Goal: Transaction & Acquisition: Book appointment/travel/reservation

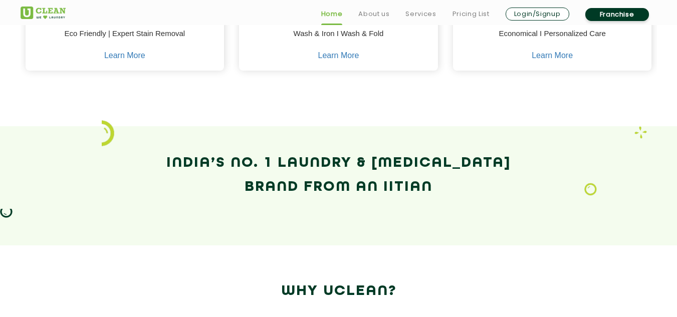
scroll to position [649, 0]
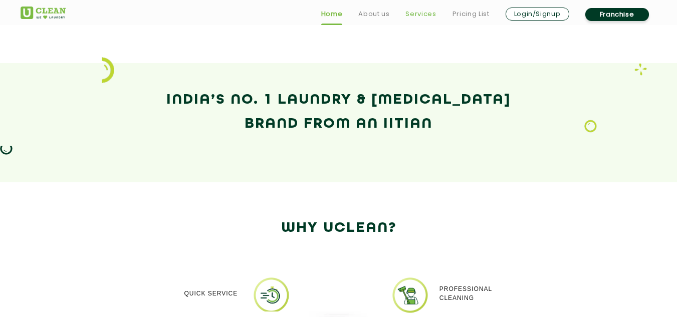
click at [420, 16] on link "Services" at bounding box center [420, 14] width 31 height 12
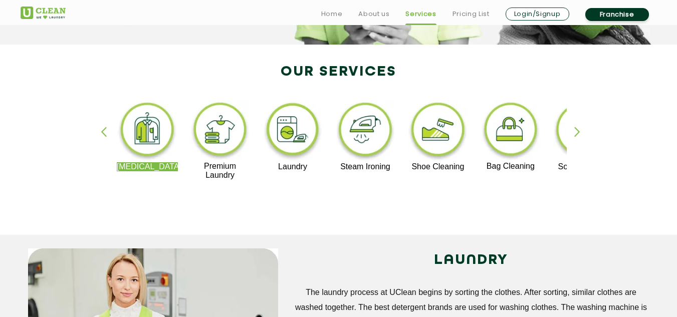
scroll to position [201, 0]
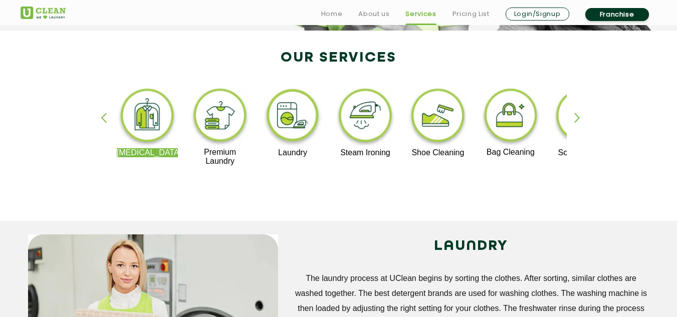
click at [576, 118] on div "button" at bounding box center [581, 127] width 15 height 28
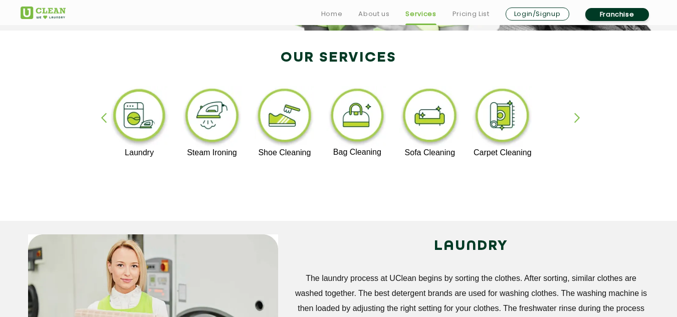
click at [576, 118] on div "button" at bounding box center [581, 127] width 15 height 28
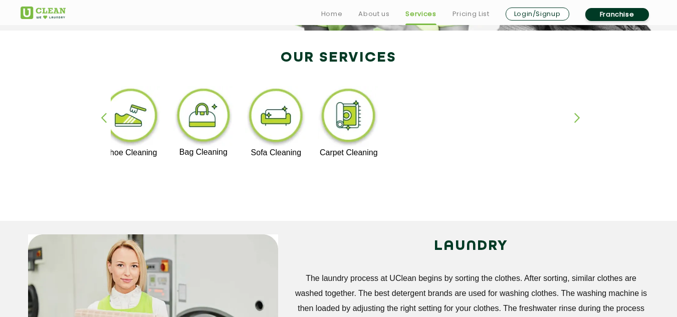
click at [98, 120] on div "[MEDICAL_DATA] Premium Laundry Laundry Steam Ironing Shoe Cleaning Bag Cleaning…" at bounding box center [338, 131] width 651 height 180
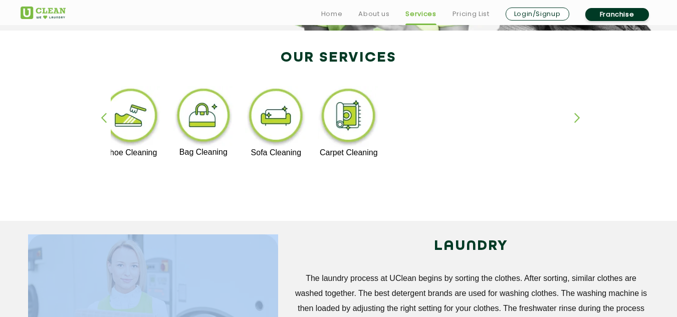
click at [98, 120] on div "Dry Cleaning Premium Laundry Laundry Steam Ironing Shoe Cleaning Bag Cleaning S…" at bounding box center [338, 131] width 651 height 180
click at [108, 120] on div "button" at bounding box center [108, 127] width 15 height 28
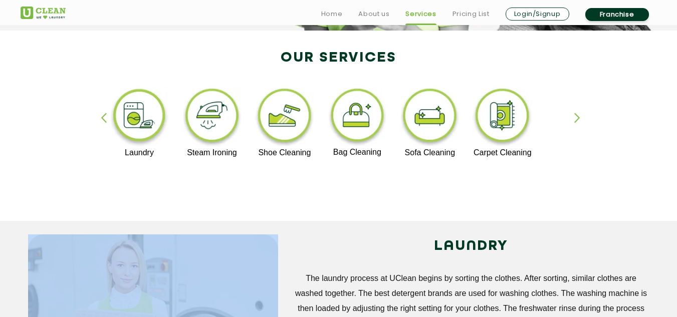
click at [108, 120] on div "button" at bounding box center [108, 127] width 15 height 28
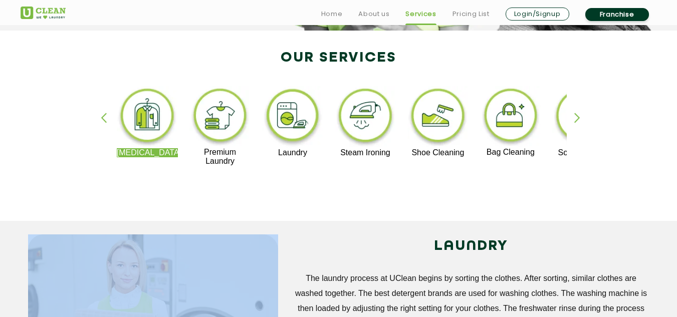
click at [227, 112] on img at bounding box center [220, 117] width 62 height 62
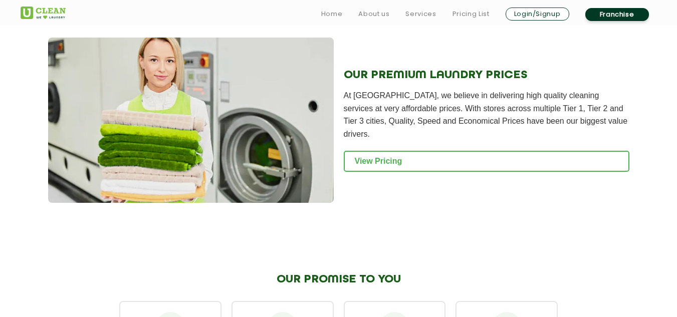
scroll to position [1076, 0]
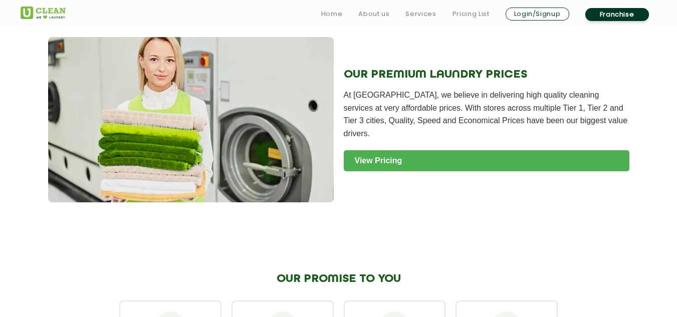
click at [409, 150] on link "View Pricing" at bounding box center [487, 160] width 286 height 21
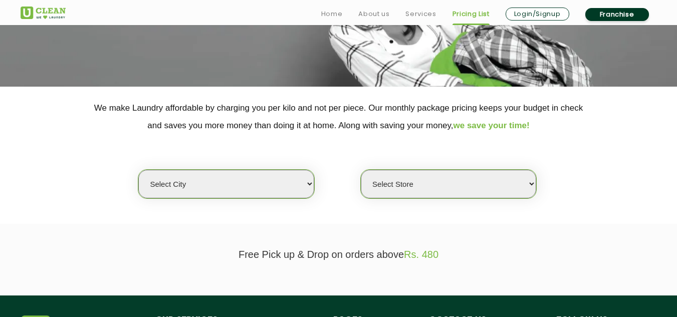
scroll to position [145, 0]
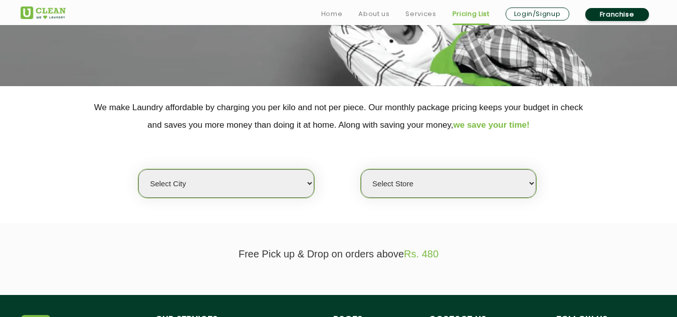
click at [303, 182] on select "Select city [GEOGRAPHIC_DATA] [GEOGRAPHIC_DATA] [GEOGRAPHIC_DATA] [GEOGRAPHIC_D…" at bounding box center [225, 183] width 175 height 29
select select "162"
click at [210, 170] on select "Select city [GEOGRAPHIC_DATA] [GEOGRAPHIC_DATA] [GEOGRAPHIC_DATA] [GEOGRAPHIC_D…" at bounding box center [225, 183] width 175 height 29
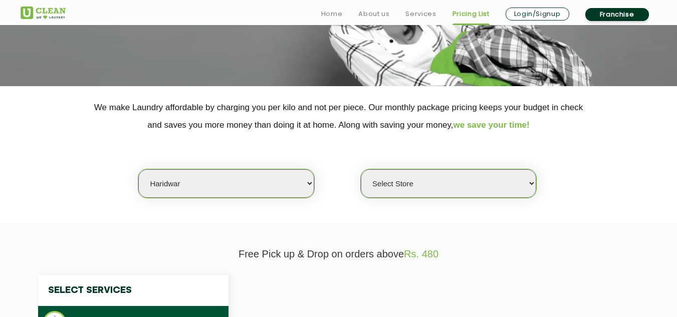
click at [397, 184] on select "Select Store" at bounding box center [448, 183] width 175 height 29
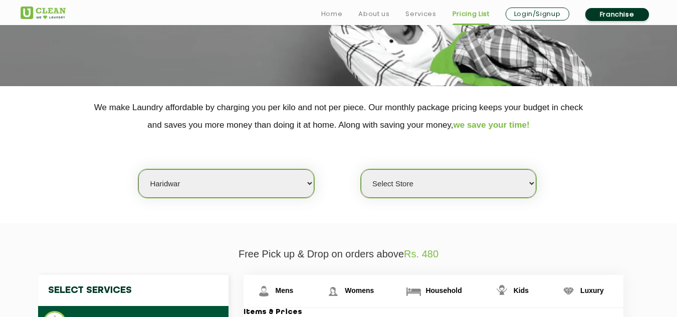
select select "612"
click at [361, 169] on select "Select Store UClean Haridwar Arya Nagar UClean Shivalik Nagar" at bounding box center [448, 183] width 175 height 29
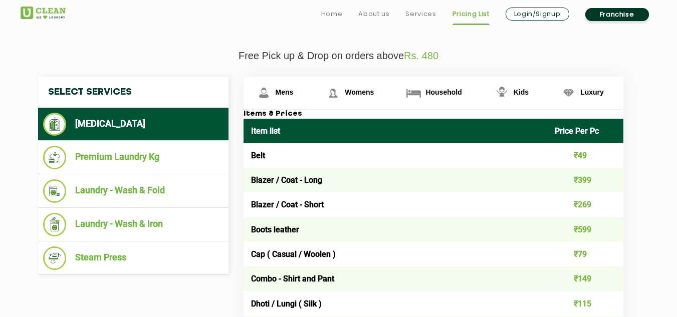
scroll to position [353, 0]
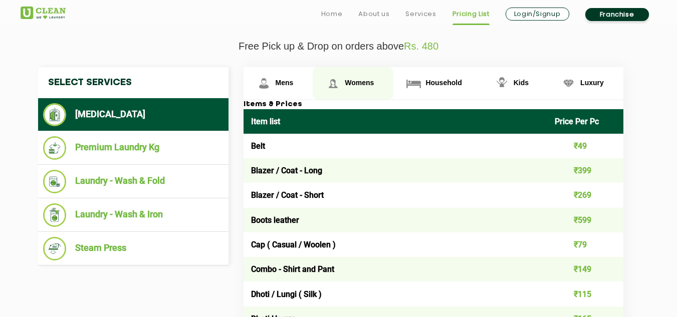
click at [294, 85] on span "Womens" at bounding box center [285, 83] width 18 height 8
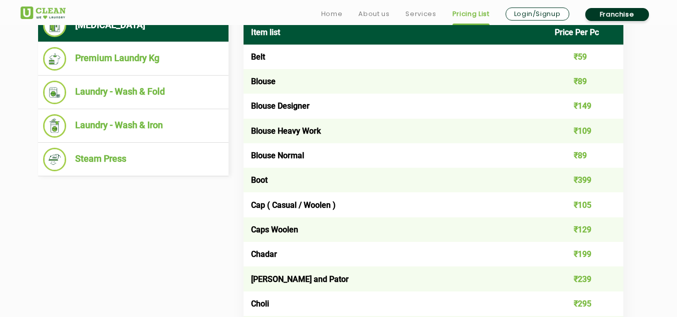
scroll to position [448, 0]
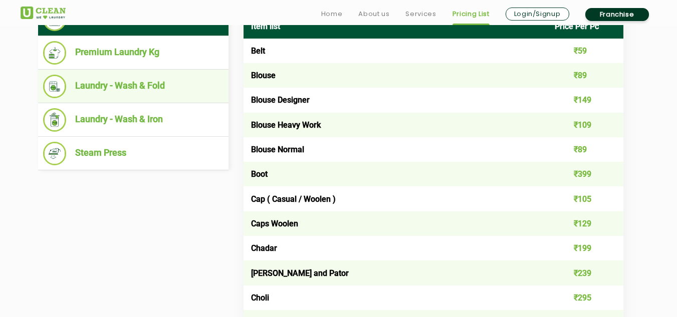
click at [166, 76] on li "Laundry - Wash & Fold" at bounding box center [133, 87] width 180 height 24
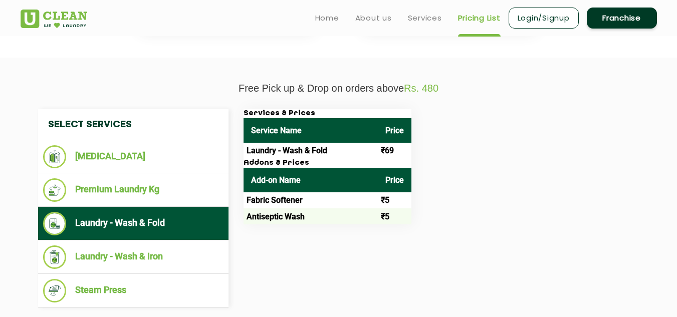
scroll to position [311, 0]
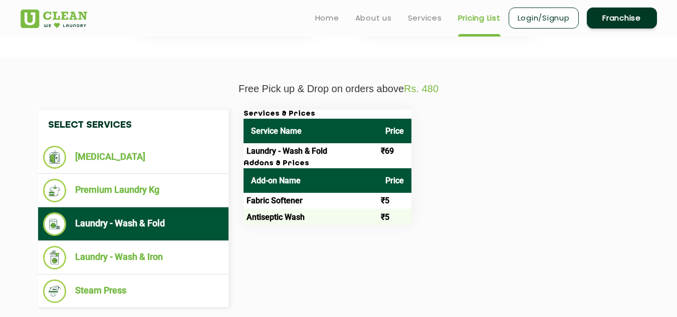
click at [352, 152] on td "Laundry - Wash & Fold" at bounding box center [310, 151] width 134 height 16
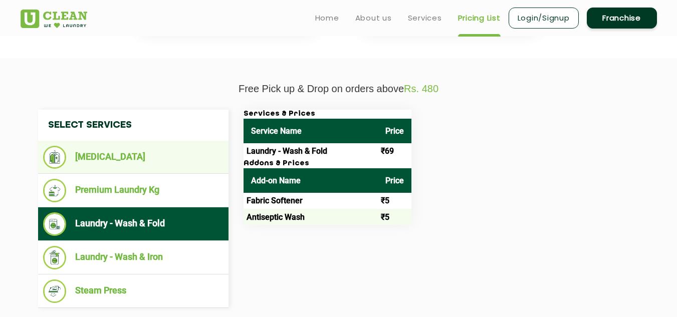
click at [154, 153] on li "[MEDICAL_DATA]" at bounding box center [133, 157] width 180 height 23
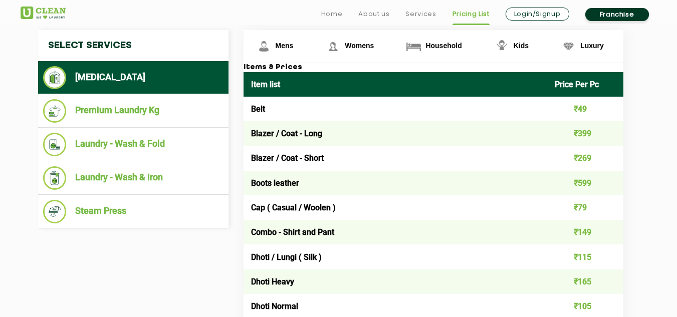
scroll to position [391, 0]
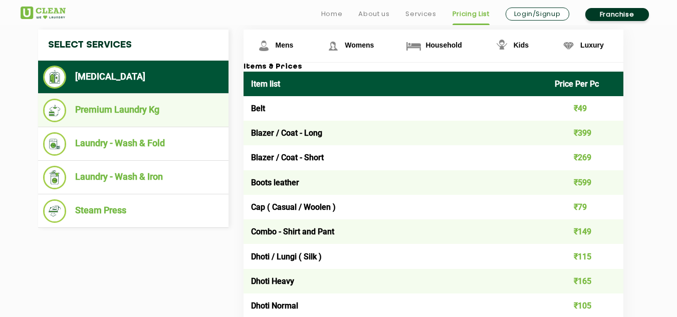
click at [157, 109] on li "Premium Laundry Kg" at bounding box center [133, 111] width 180 height 24
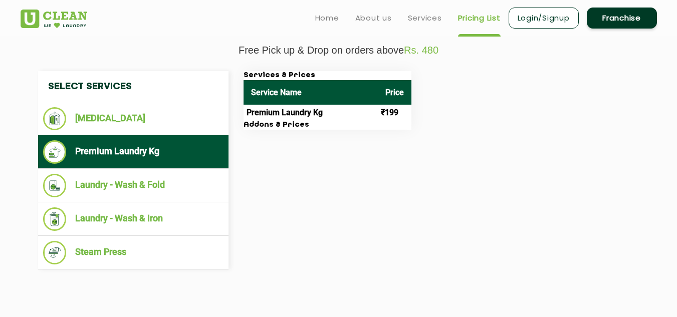
scroll to position [348, 0]
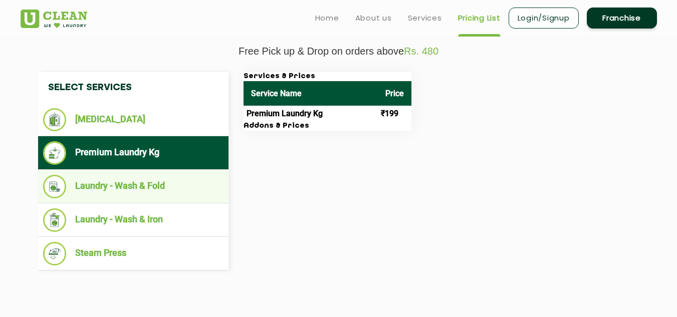
click at [165, 180] on li "Laundry - Wash & Fold" at bounding box center [133, 187] width 180 height 24
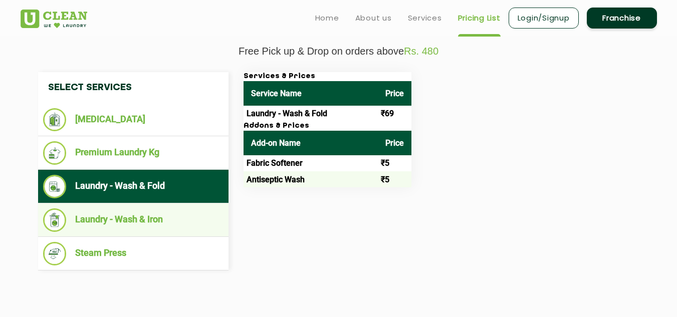
click at [137, 219] on li "Laundry - Wash & Iron" at bounding box center [133, 220] width 180 height 24
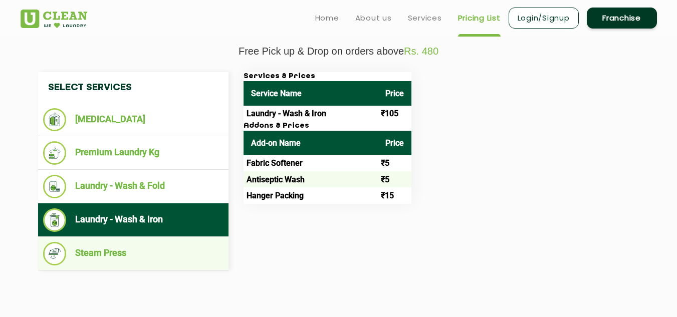
click at [136, 251] on li "Steam Press" at bounding box center [133, 254] width 180 height 24
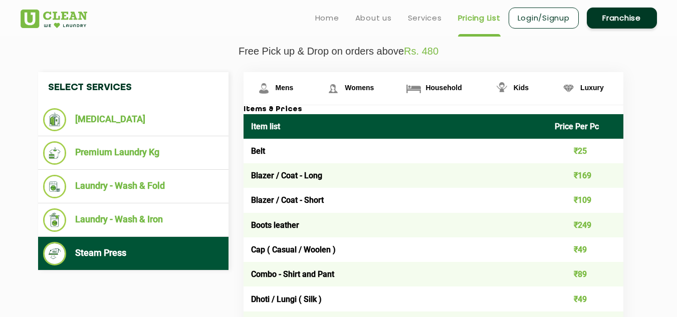
click at [349, 210] on td "Blazer / Coat - Short" at bounding box center [395, 200] width 304 height 25
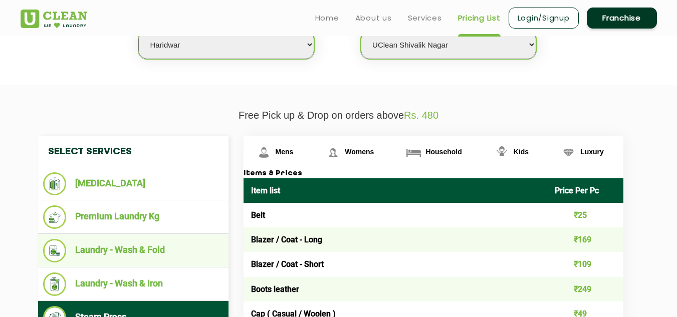
scroll to position [284, 0]
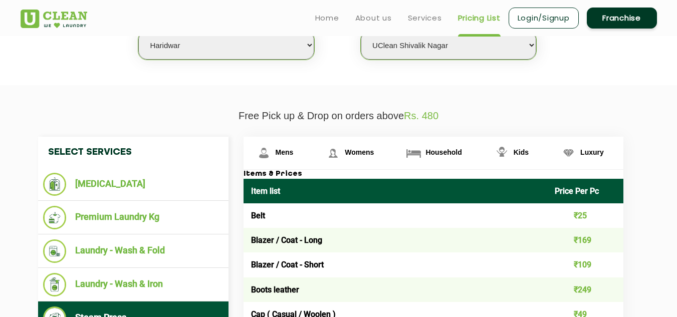
click at [356, 267] on td "Blazer / Coat - Short" at bounding box center [395, 264] width 304 height 25
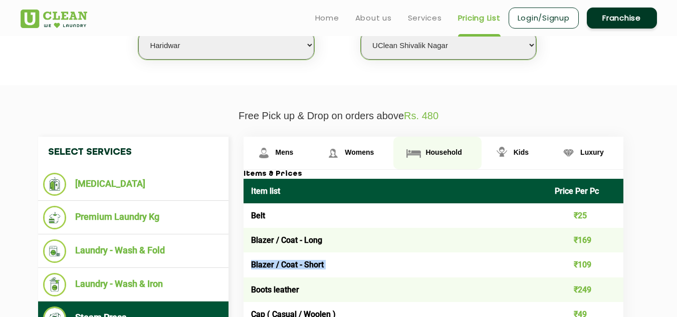
click at [313, 157] on link "Household" at bounding box center [278, 153] width 70 height 33
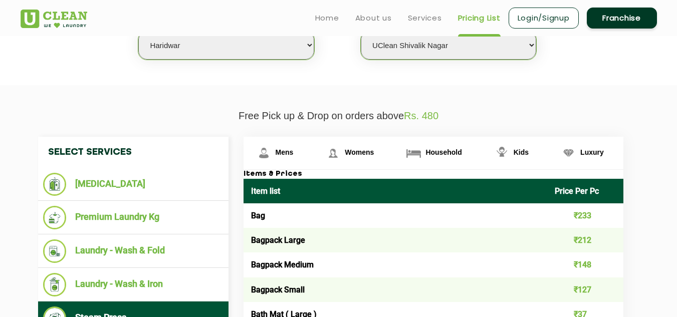
click at [310, 274] on td "Bagpack Medium" at bounding box center [395, 264] width 304 height 25
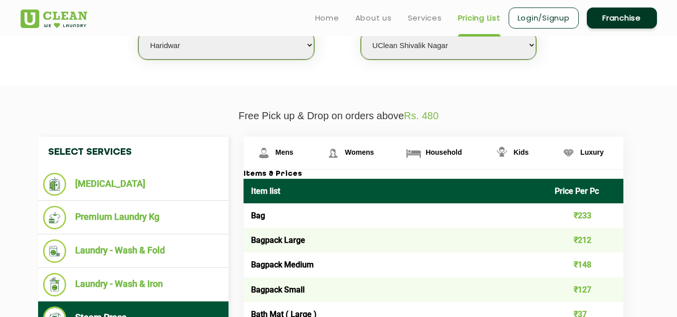
click at [310, 274] on td "Bagpack Medium" at bounding box center [395, 264] width 304 height 25
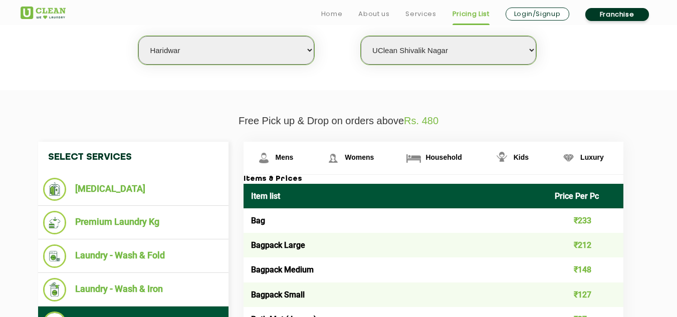
scroll to position [278, 0]
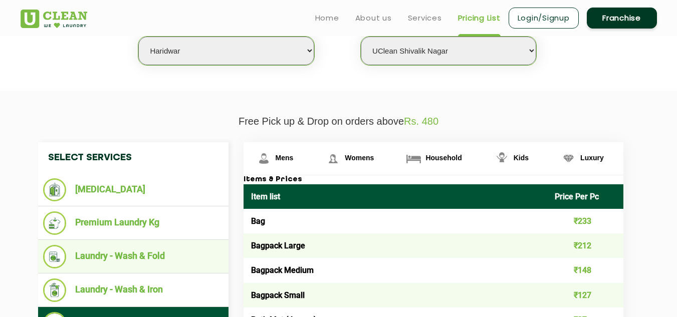
click at [157, 263] on li "Laundry - Wash & Fold" at bounding box center [133, 257] width 180 height 24
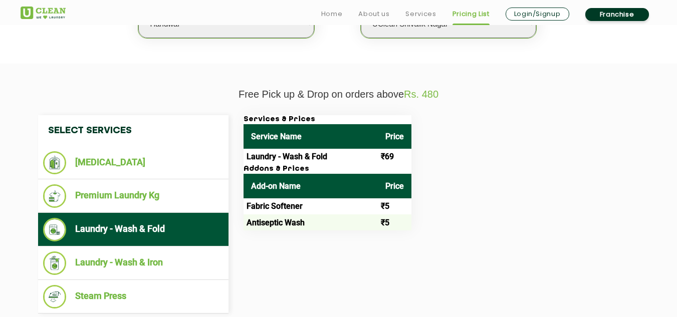
scroll to position [307, 0]
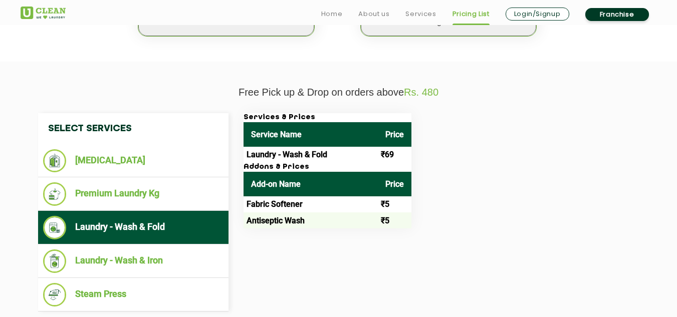
click at [344, 150] on td "Laundry - Wash & Fold" at bounding box center [310, 155] width 134 height 16
click at [317, 157] on td "Laundry - Wash & Fold" at bounding box center [310, 155] width 134 height 16
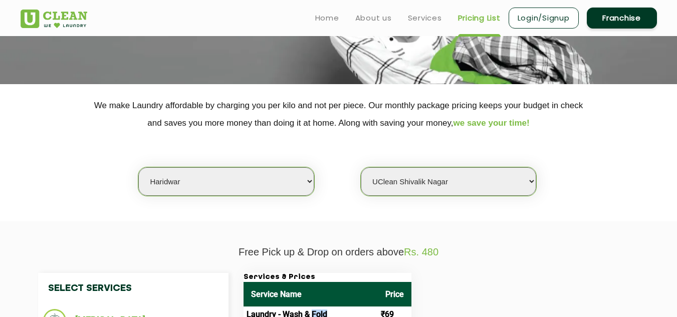
scroll to position [127, 0]
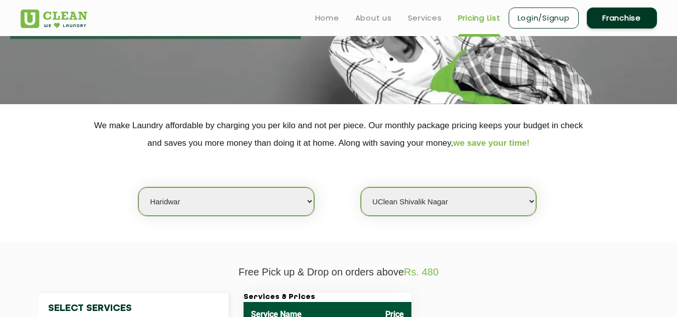
click at [435, 26] on ul "Home About us Services Pricing List Login/Signup Franchise" at bounding box center [482, 18] width 350 height 24
click at [424, 19] on link "Services" at bounding box center [425, 18] width 34 height 12
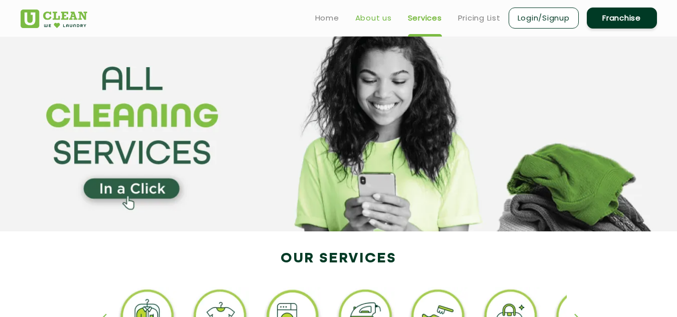
click at [384, 22] on link "About us" at bounding box center [373, 18] width 37 height 12
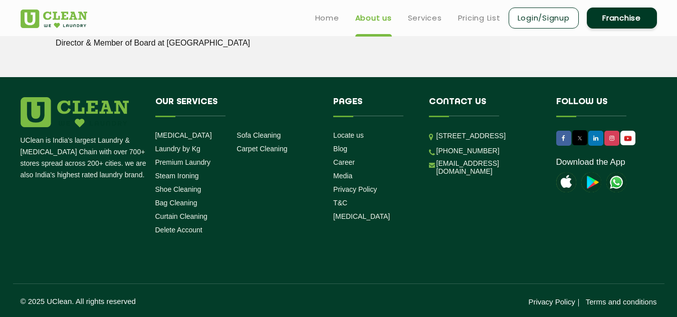
scroll to position [1457, 0]
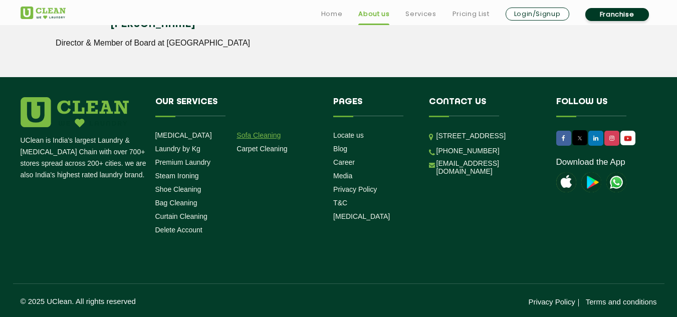
click at [273, 135] on link "Sofa Cleaning" at bounding box center [258, 135] width 44 height 8
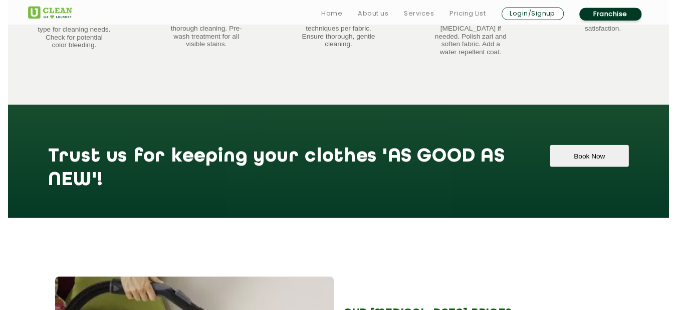
scroll to position [810, 0]
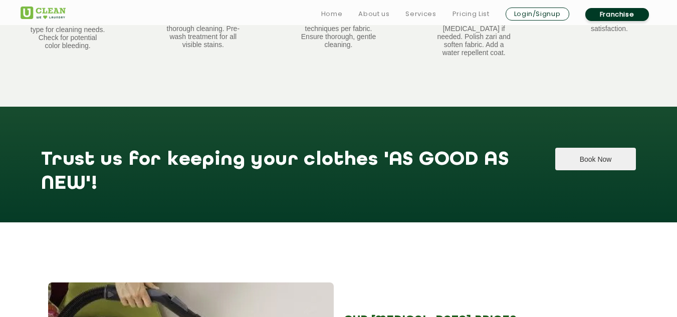
click at [569, 155] on button "Book Now" at bounding box center [595, 159] width 81 height 23
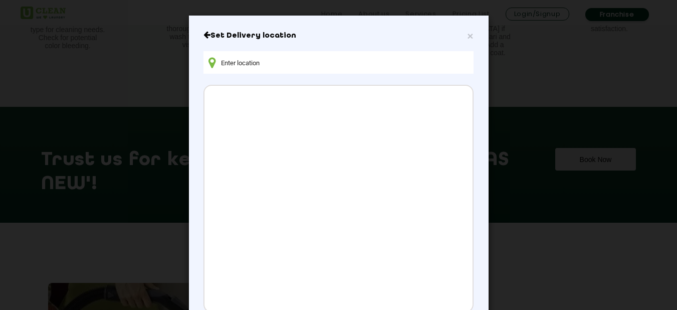
click at [391, 69] on input "text" at bounding box center [338, 62] width 270 height 23
click at [385, 63] on input "text" at bounding box center [338, 62] width 270 height 23
click at [350, 59] on input "text" at bounding box center [338, 62] width 270 height 23
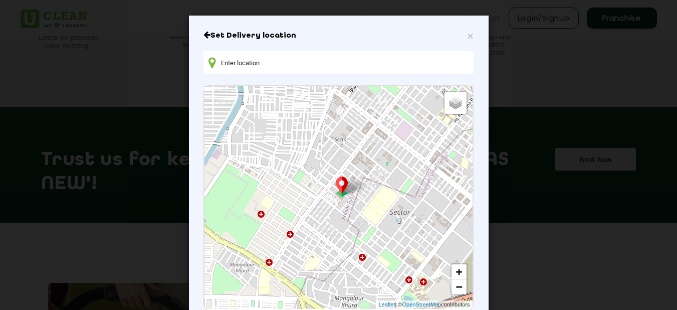
scroll to position [68, 0]
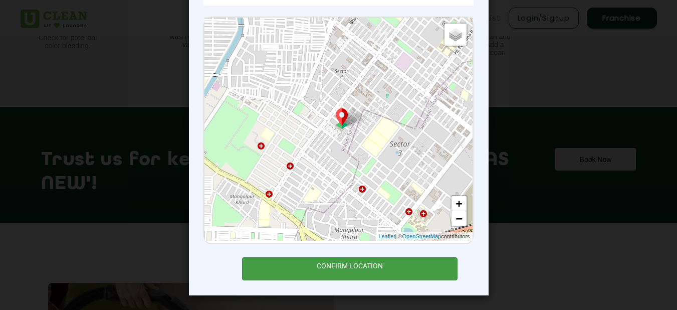
click at [366, 268] on div "CONFIRM LOCATION" at bounding box center [350, 268] width 216 height 23
click at [367, 264] on div "CONFIRM LOCATION" at bounding box center [350, 268] width 216 height 23
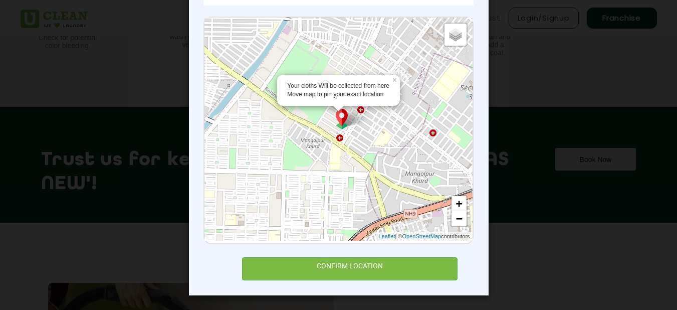
drag, startPoint x: 339, startPoint y: 122, endPoint x: 394, endPoint y: 59, distance: 83.8
click at [394, 59] on div "Your cloths Will be collected from here Move map to pin your exact location × D…" at bounding box center [338, 129] width 268 height 223
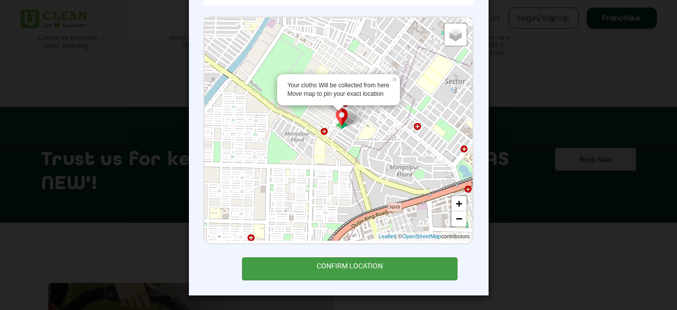
click at [369, 265] on div "CONFIRM LOCATION" at bounding box center [350, 268] width 216 height 23
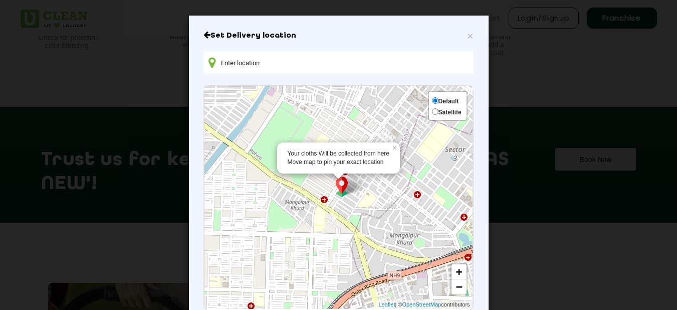
click at [457, 113] on span "Satellite" at bounding box center [449, 112] width 23 height 7
click at [438, 113] on input "Satellite" at bounding box center [435, 111] width 7 height 7
radio input "true"
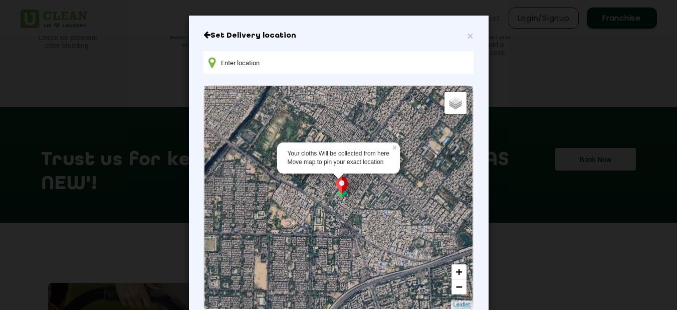
scroll to position [68, 0]
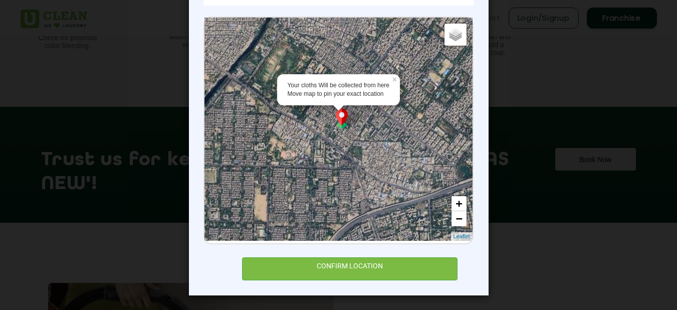
click at [343, 254] on div "Set Delivery location Your cloths Will be collected from here Move map to pin y…" at bounding box center [338, 121] width 270 height 318
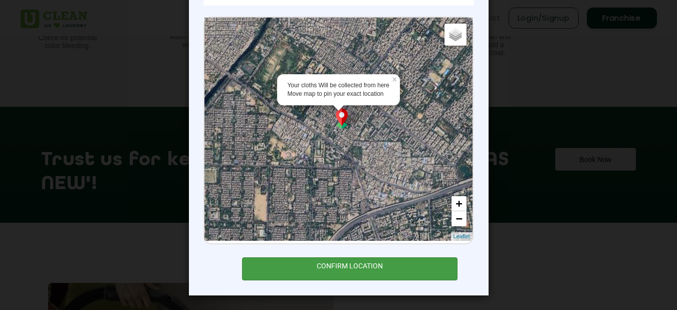
click at [340, 266] on div "CONFIRM LOCATION" at bounding box center [350, 268] width 216 height 23
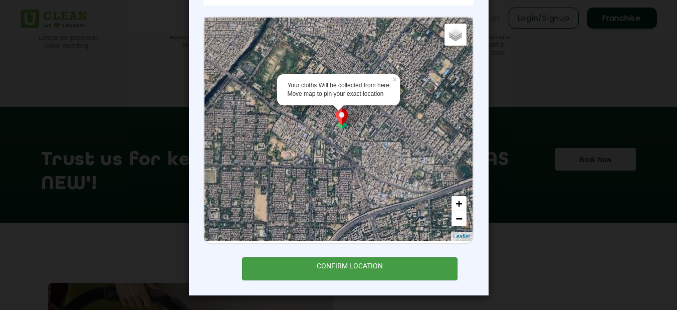
click at [340, 266] on div "CONFIRM LOCATION" at bounding box center [350, 268] width 216 height 23
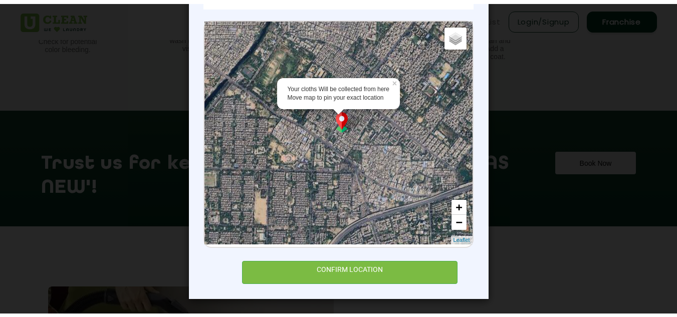
scroll to position [0, 0]
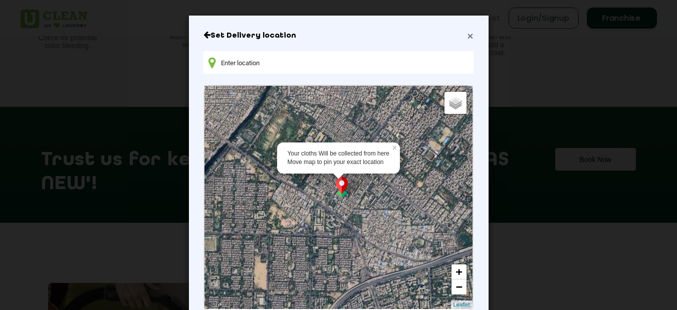
click at [468, 37] on span "×" at bounding box center [470, 36] width 6 height 12
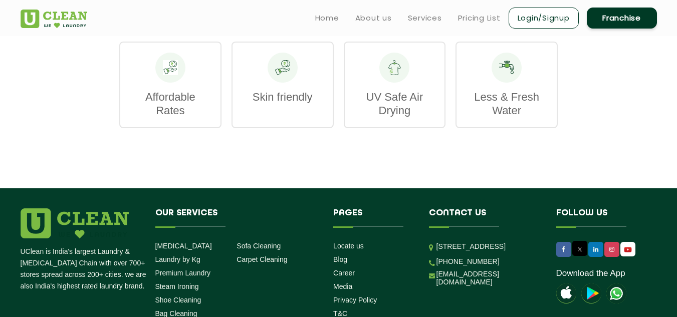
scroll to position [1310, 0]
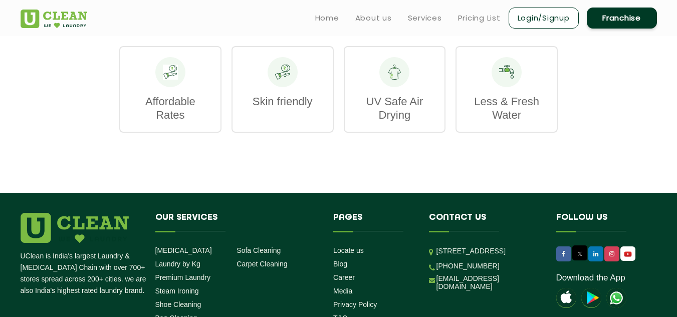
click at [494, 110] on p "Less & Fresh Water" at bounding box center [506, 108] width 80 height 27
click at [500, 90] on div "Less & Fresh Water" at bounding box center [506, 89] width 102 height 87
click at [186, 105] on p "Affordable Rates" at bounding box center [170, 108] width 80 height 27
click at [483, 19] on link "Pricing List" at bounding box center [479, 18] width 43 height 12
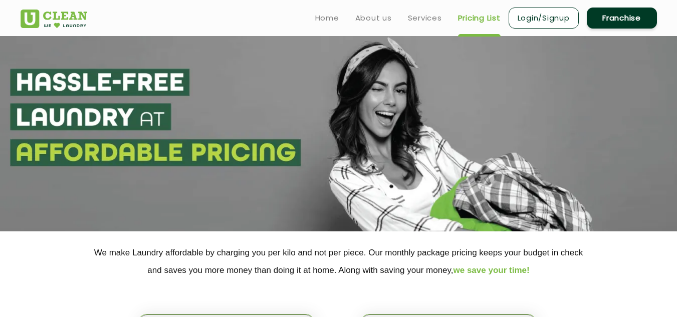
select select "0"
click at [431, 17] on link "Services" at bounding box center [425, 18] width 34 height 12
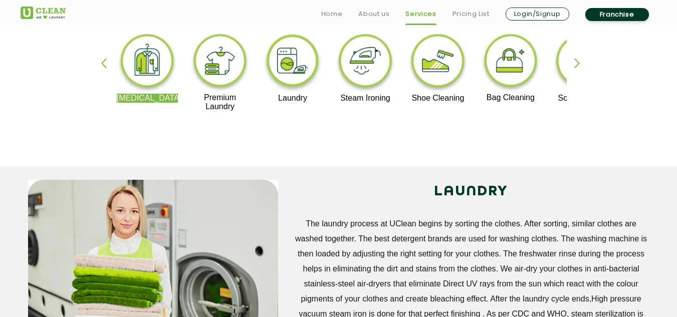
scroll to position [257, 0]
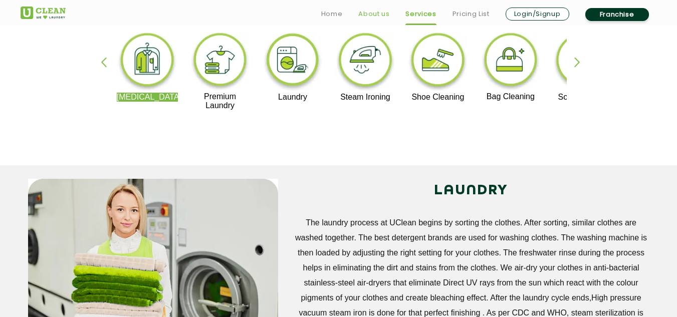
click at [371, 19] on link "About us" at bounding box center [373, 14] width 31 height 12
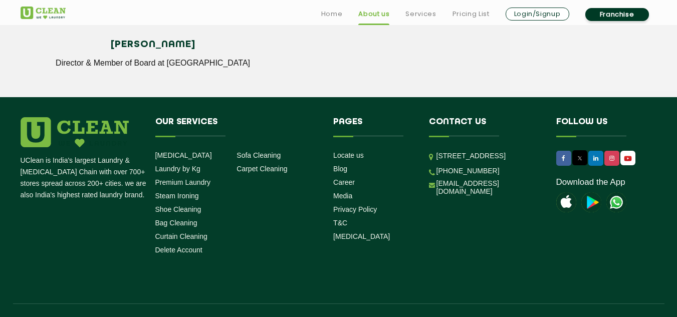
scroll to position [1457, 0]
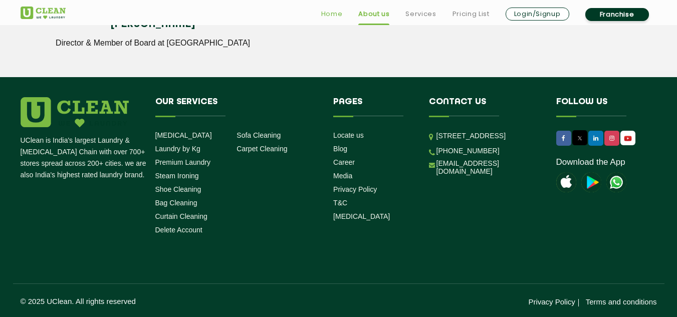
click at [332, 10] on link "Home" at bounding box center [332, 14] width 22 height 12
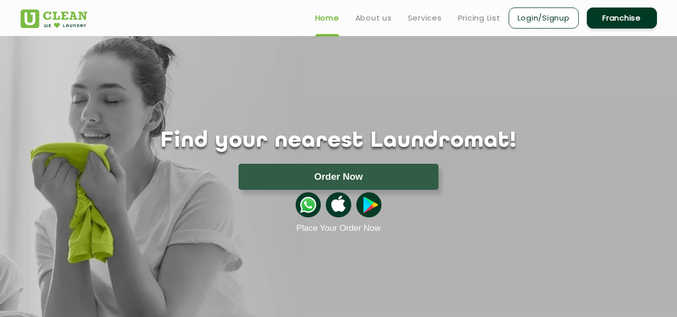
click at [551, 17] on link "Login/Signup" at bounding box center [543, 18] width 70 height 21
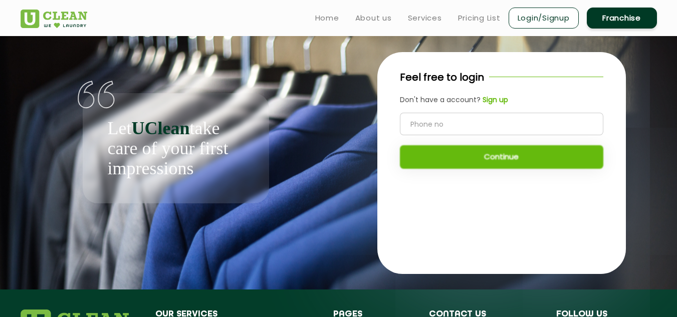
click at [454, 129] on input "tel" at bounding box center [501, 124] width 203 height 23
